Goal: Information Seeking & Learning: Learn about a topic

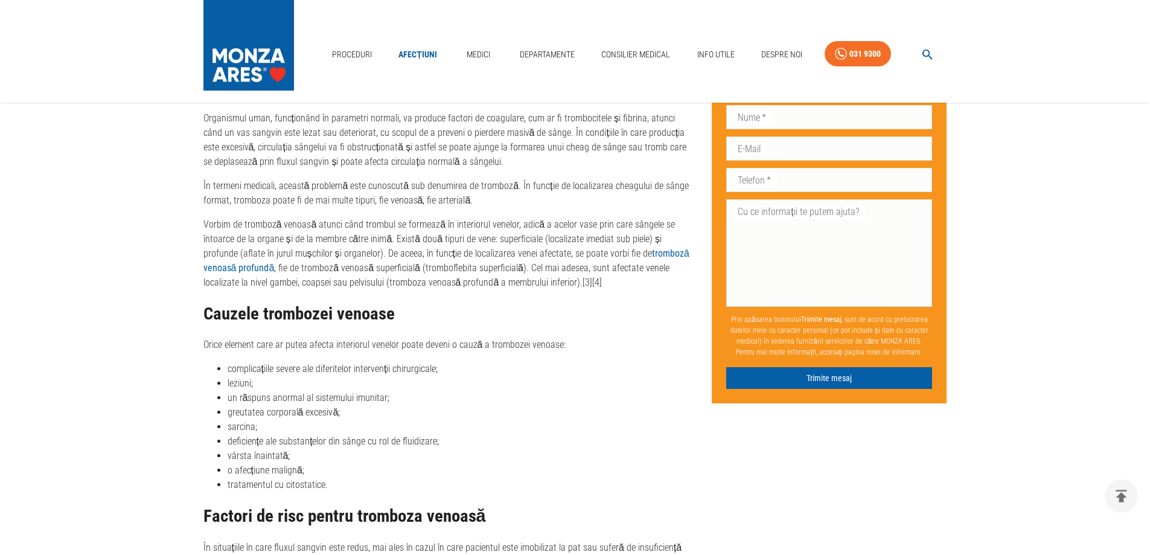
scroll to position [845, 0]
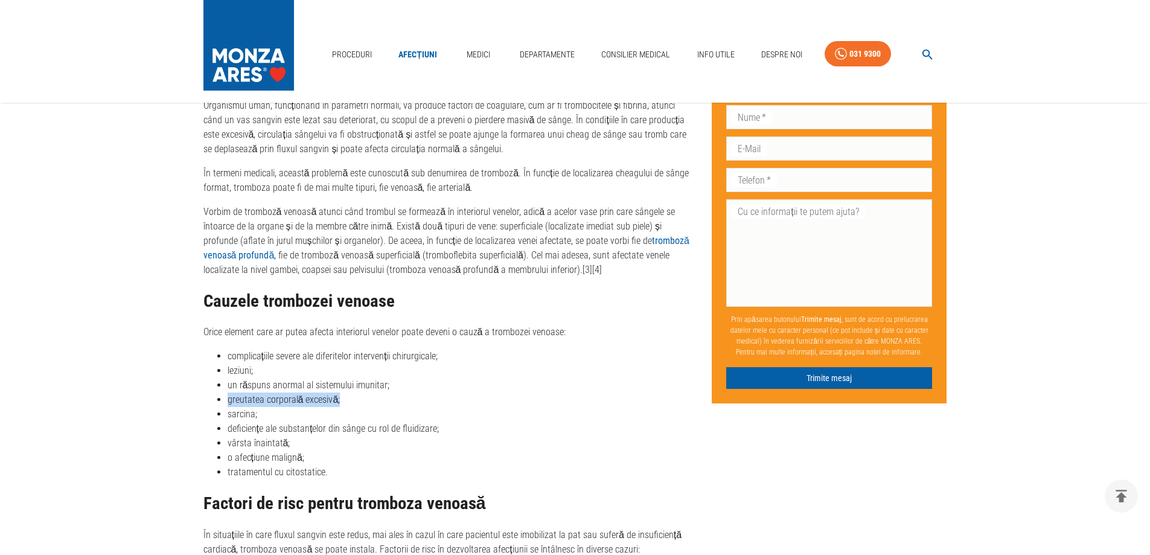
drag, startPoint x: 226, startPoint y: 398, endPoint x: 337, endPoint y: 406, distance: 111.3
click at [337, 406] on ul "complicațiile severe ale diferitelor intervenții chirurgicale; leziuni; un răsp…" at bounding box center [448, 414] width 490 height 130
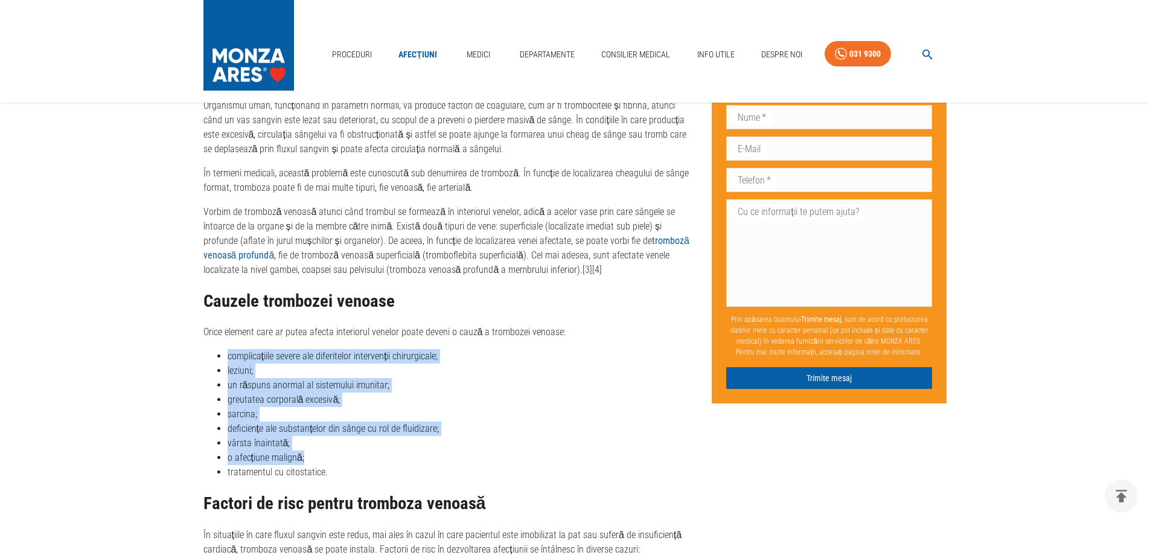
drag, startPoint x: 226, startPoint y: 350, endPoint x: 308, endPoint y: 457, distance: 134.4
click at [308, 457] on ul "complicațiile severe ale diferitelor intervenții chirurgicale; leziuni; un răsp…" at bounding box center [448, 414] width 490 height 130
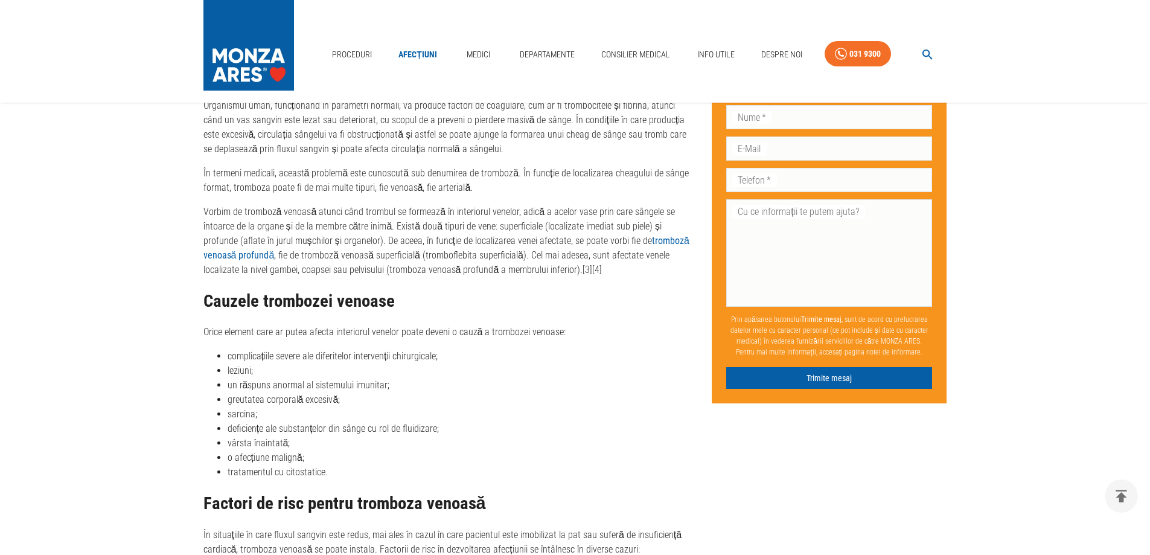
click at [246, 470] on li "tratamentul cu citostatice." at bounding box center [460, 472] width 465 height 14
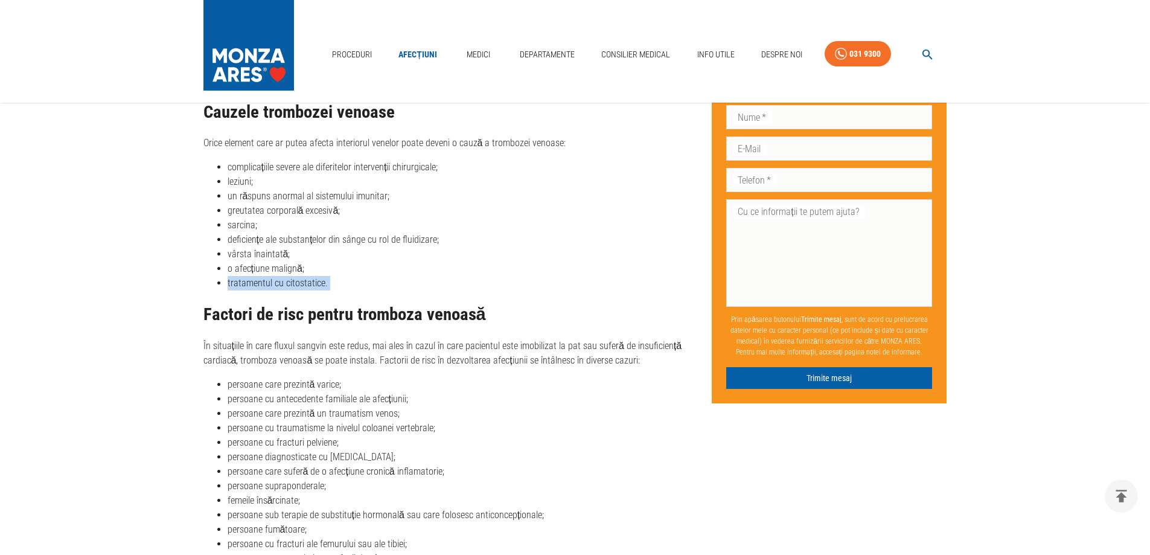
scroll to position [1147, 0]
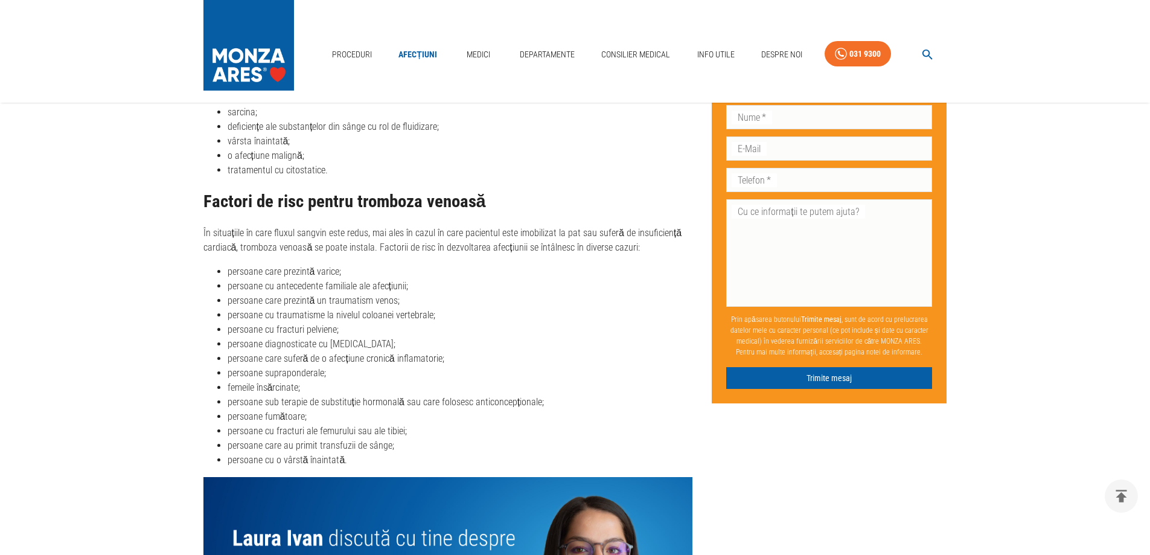
click at [203, 348] on ul "persoane care prezintă varice; persoane cu antecedente familiale ale afecțiunii…" at bounding box center [448, 365] width 490 height 203
click at [245, 415] on li "persoane fumătoare;" at bounding box center [460, 416] width 465 height 14
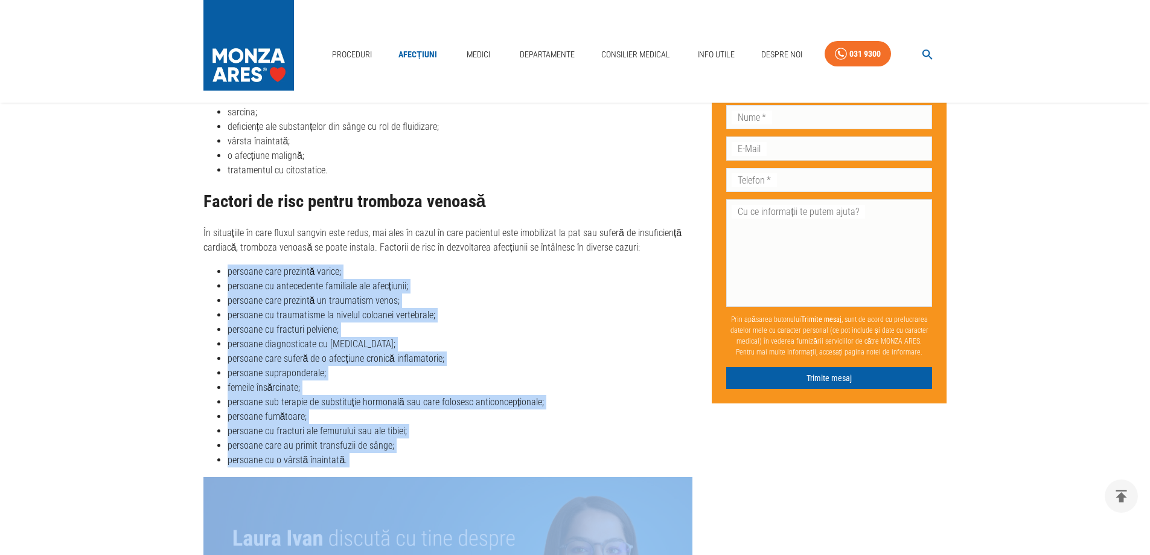
drag, startPoint x: 222, startPoint y: 264, endPoint x: 363, endPoint y: 467, distance: 246.9
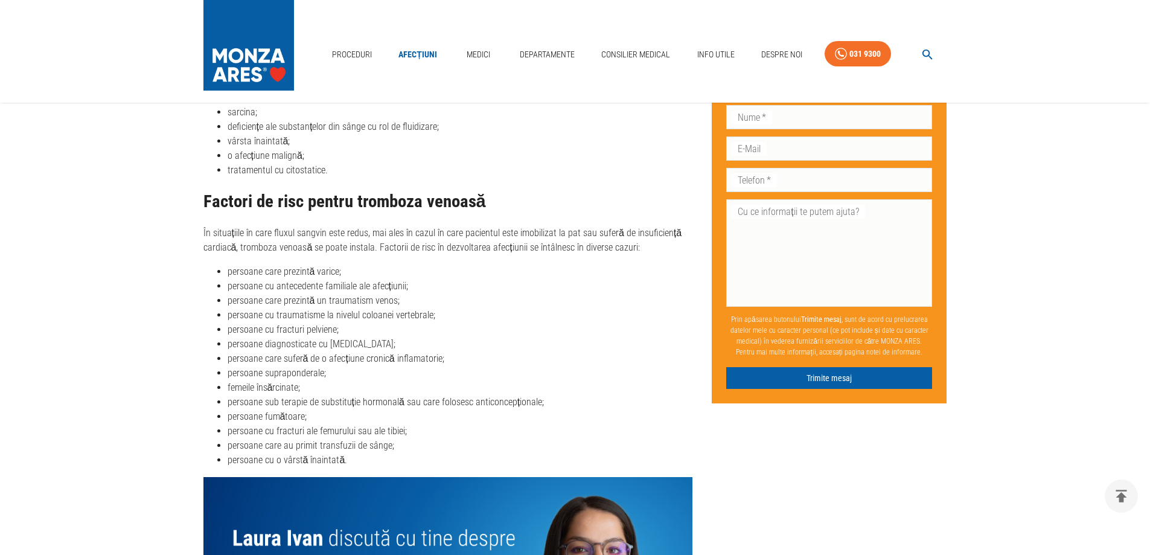
click at [394, 198] on h2 "Factori de risc pentru tromboza venoasă" at bounding box center [448, 201] width 490 height 19
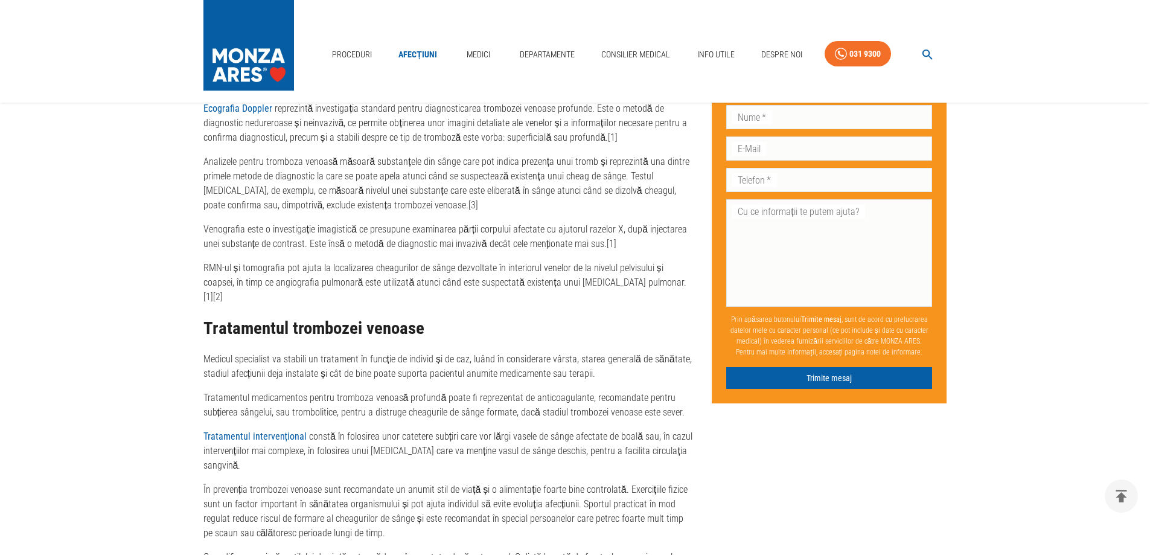
scroll to position [2053, 0]
